Goal: Task Accomplishment & Management: Manage account settings

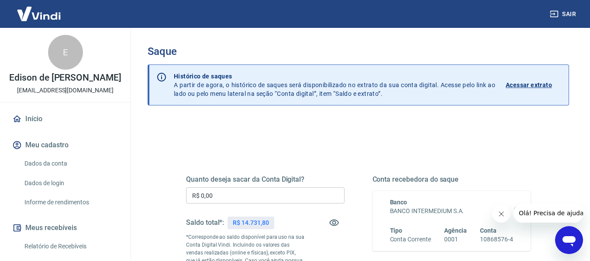
click at [254, 222] on p "R$ 14.731,80" at bounding box center [251, 223] width 36 height 9
copy p "14.731,80"
click at [256, 196] on input "R$ 0,00" at bounding box center [265, 196] width 158 height 16
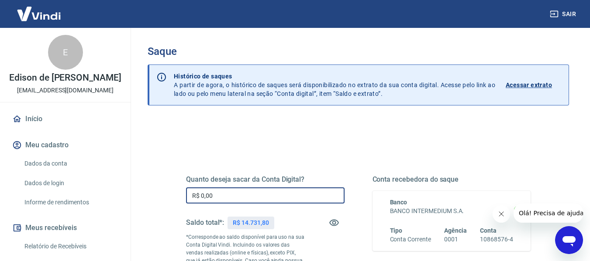
paste input "14.731,8"
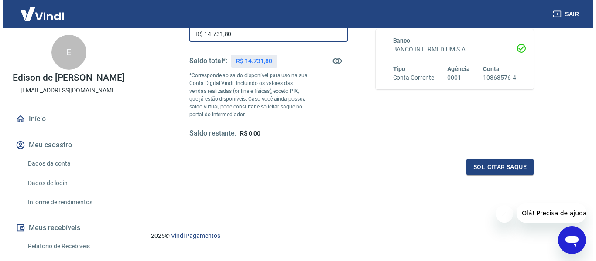
scroll to position [178, 0]
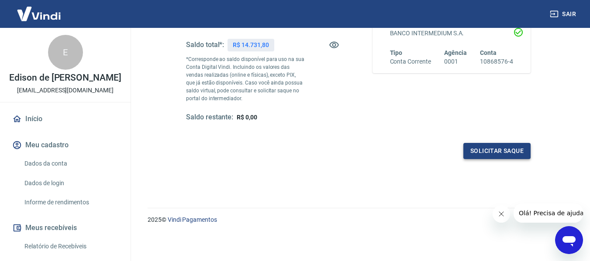
type input "R$ 14.731,80"
click at [489, 152] on button "Solicitar saque" at bounding box center [496, 151] width 67 height 16
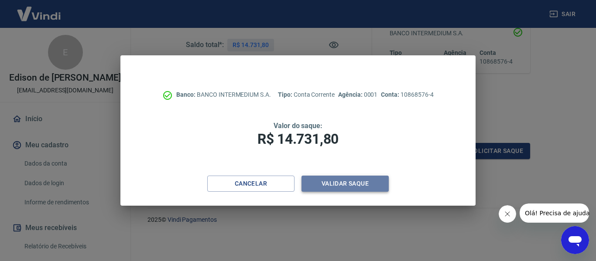
click at [353, 187] on button "Validar saque" at bounding box center [345, 184] width 87 height 16
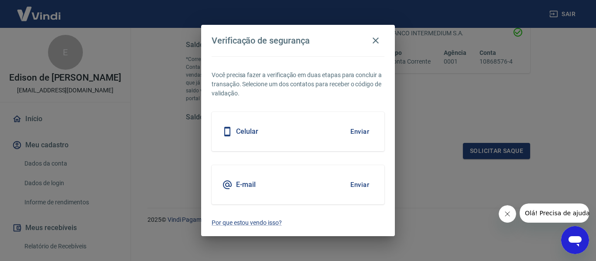
click at [367, 137] on button "Enviar" at bounding box center [360, 132] width 28 height 18
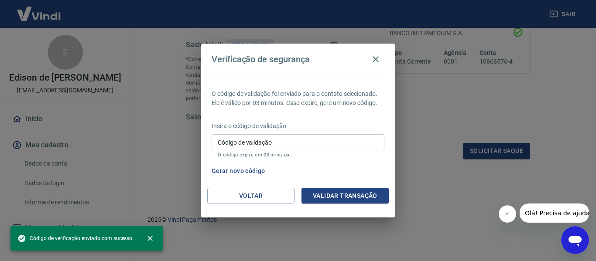
click at [367, 137] on input "Código de validação" at bounding box center [298, 142] width 173 height 16
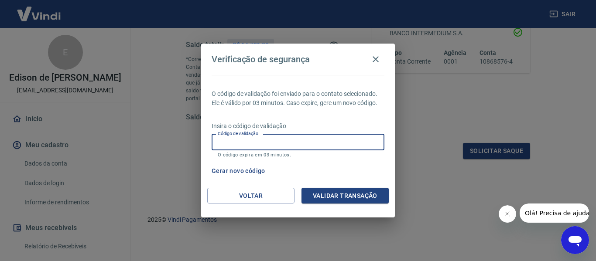
click at [347, 144] on input "Código de validação" at bounding box center [298, 142] width 173 height 16
click at [339, 144] on input "Código de validação" at bounding box center [298, 142] width 173 height 16
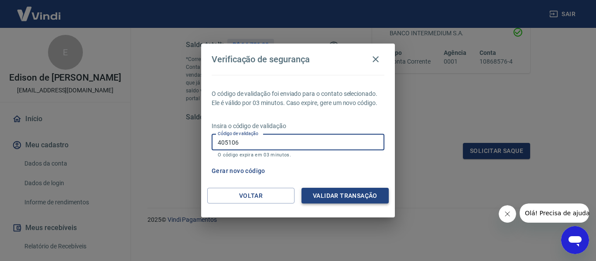
type input "405106"
click at [372, 198] on button "Validar transação" at bounding box center [345, 196] width 87 height 16
